Goal: Find specific page/section: Find specific page/section

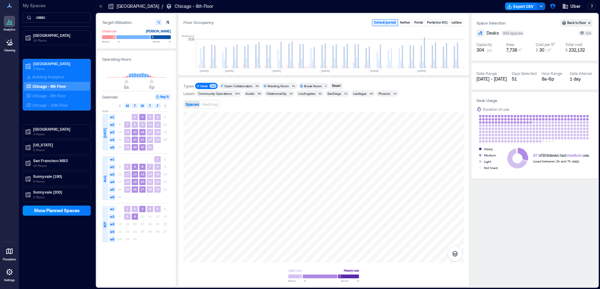
scroll to position [0, 1648]
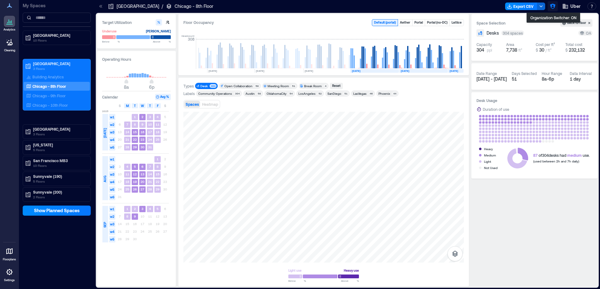
click at [554, 6] on icon "button" at bounding box center [553, 6] width 6 height 6
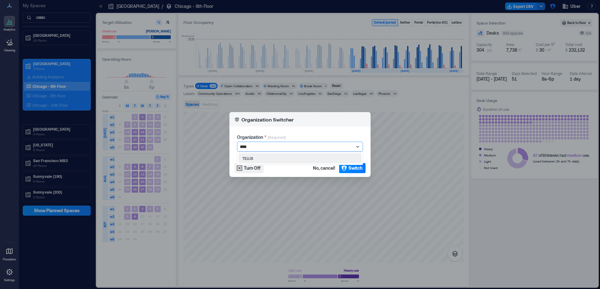
type input "*****"
click at [266, 156] on div "TELUS" at bounding box center [300, 159] width 123 height 10
click at [347, 165] on icon "button" at bounding box center [344, 168] width 6 height 6
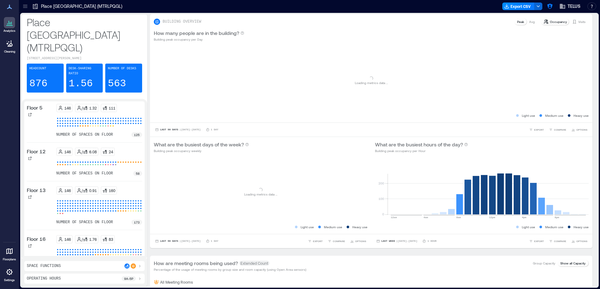
click at [25, 6] on icon at bounding box center [25, 6] width 6 height 6
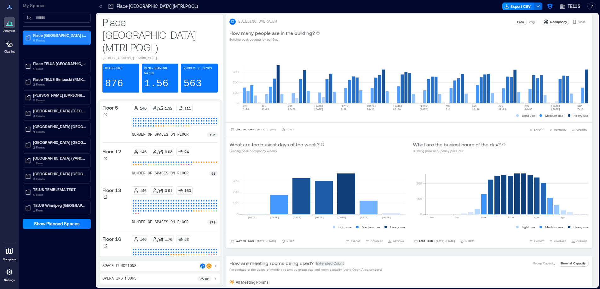
click at [61, 43] on p "6 Floors" at bounding box center [59, 40] width 53 height 5
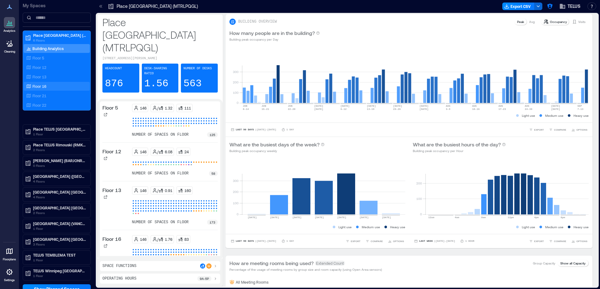
click at [59, 88] on div "Floor 16" at bounding box center [55, 86] width 61 height 6
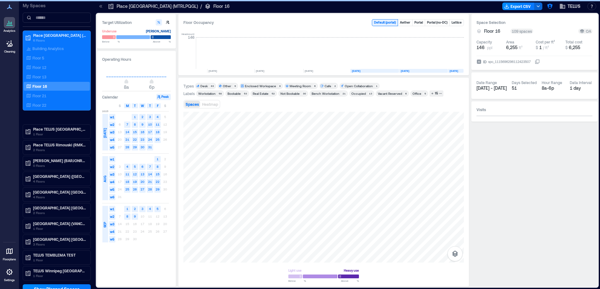
click at [102, 7] on icon at bounding box center [101, 6] width 6 height 6
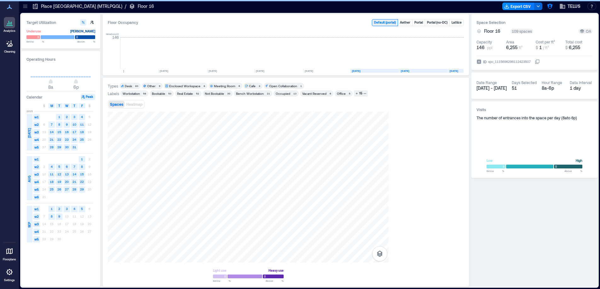
scroll to position [0, 907]
